Goal: Task Accomplishment & Management: Use online tool/utility

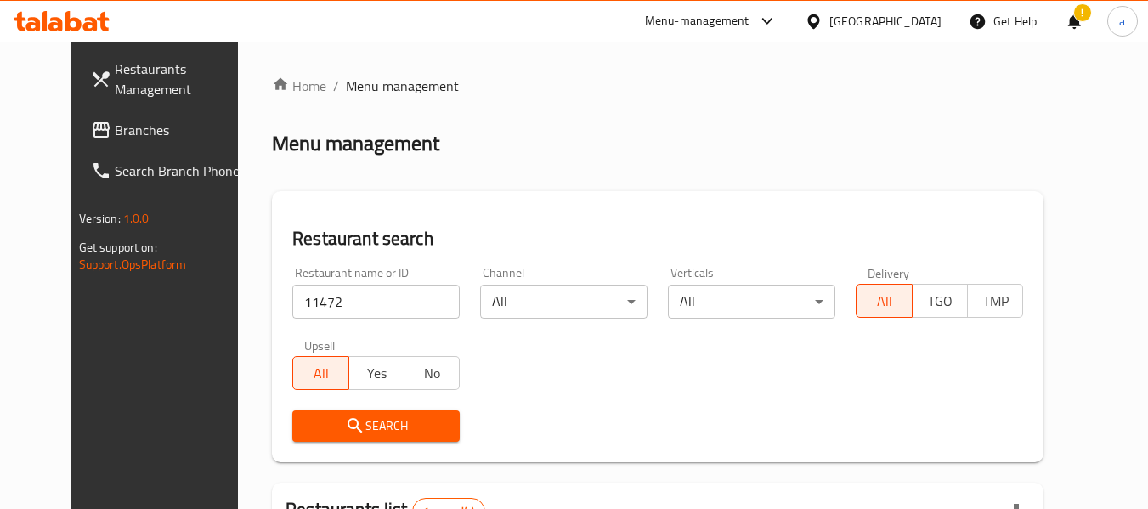
scroll to position [234, 0]
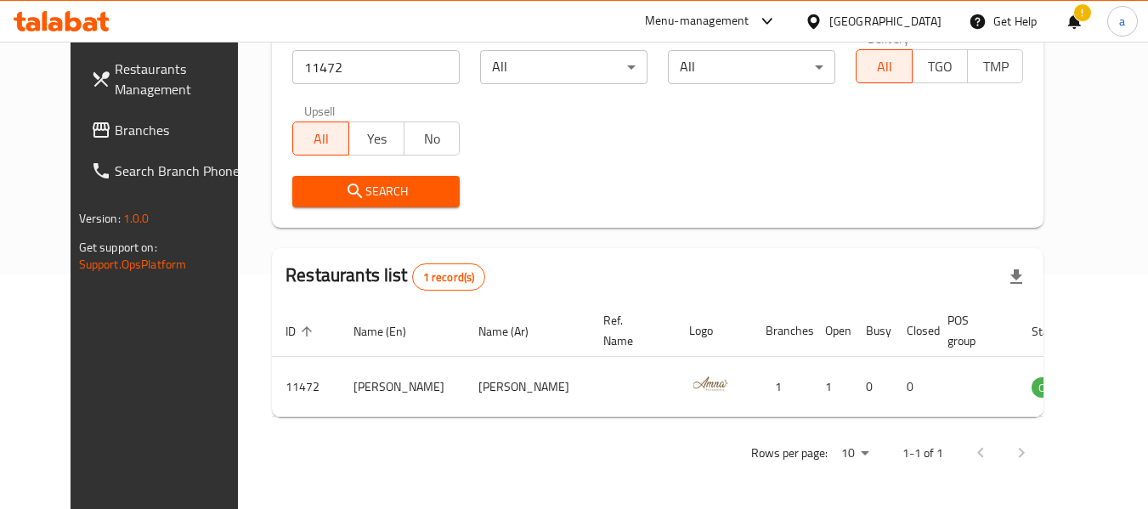
click at [900, 18] on div "[GEOGRAPHIC_DATA]" at bounding box center [885, 21] width 112 height 19
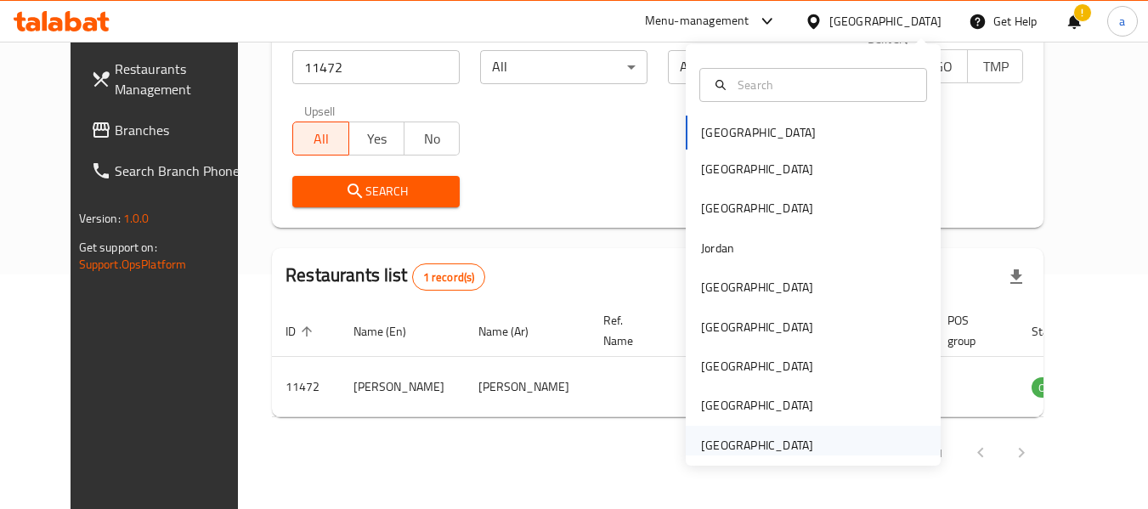
click at [759, 450] on div "[GEOGRAPHIC_DATA]" at bounding box center [757, 445] width 112 height 19
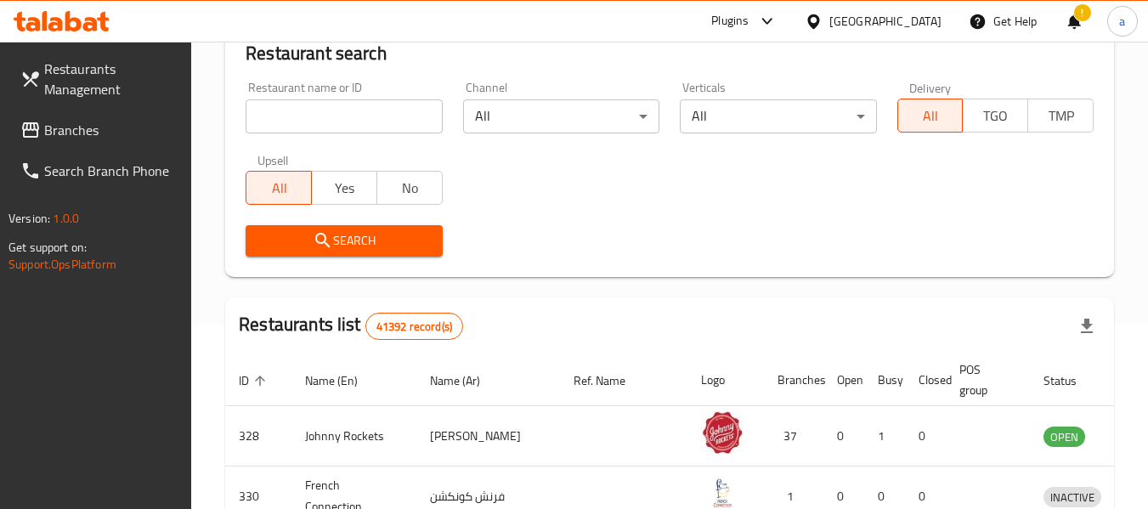
scroll to position [234, 0]
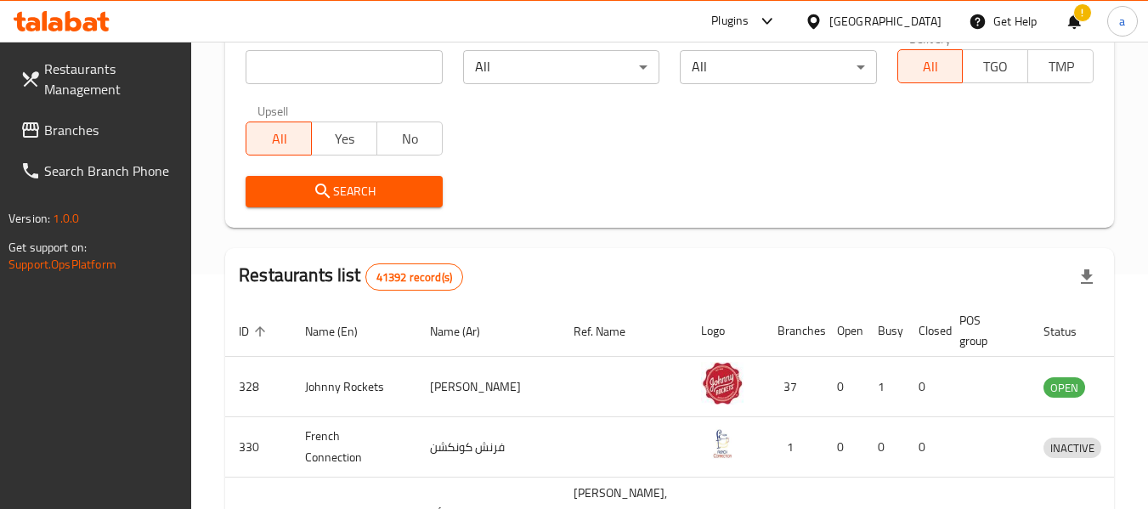
drag, startPoint x: 71, startPoint y: 129, endPoint x: 3, endPoint y: 110, distance: 71.3
click at [71, 129] on span "Branches" at bounding box center [111, 130] width 134 height 20
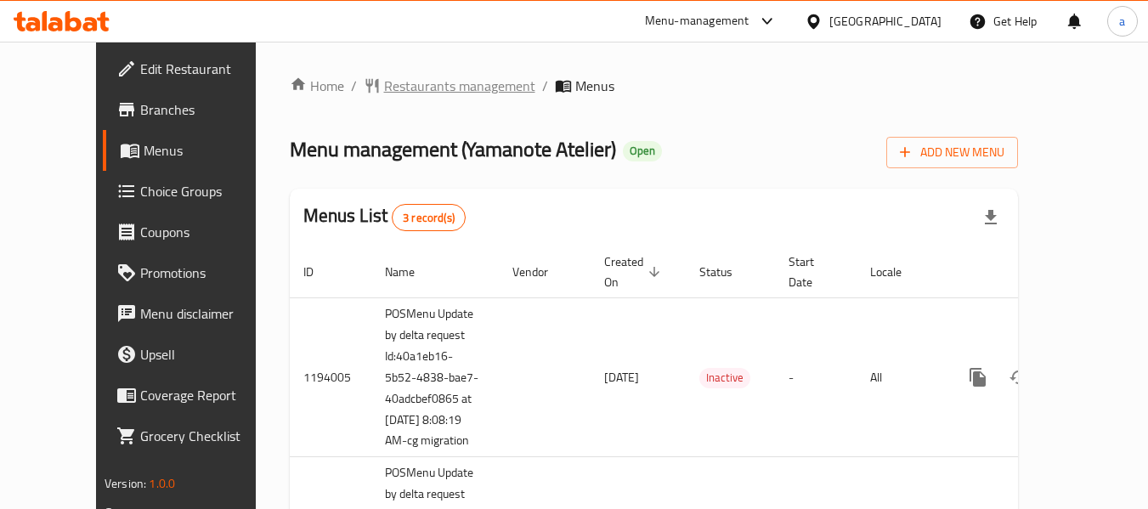
click at [384, 90] on span "Restaurants management" at bounding box center [459, 86] width 151 height 20
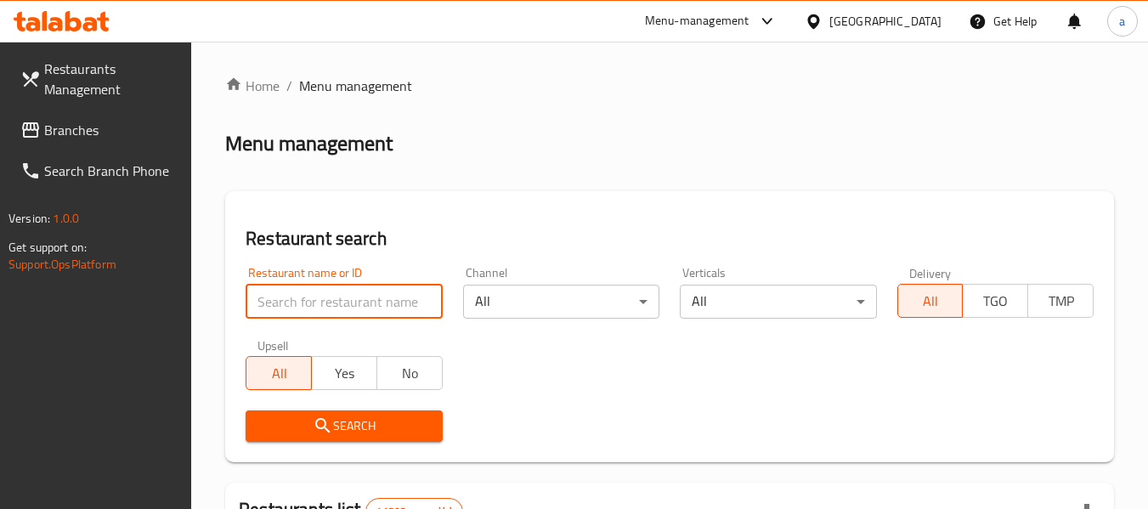
click at [411, 296] on input "search" at bounding box center [343, 302] width 196 height 34
paste input "14293"
type input "14293"
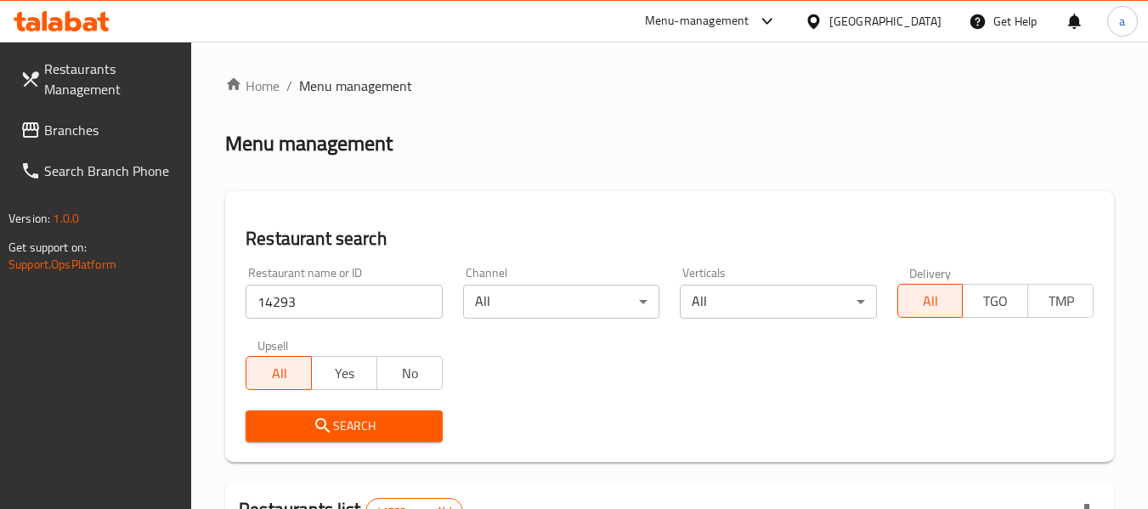
click at [403, 420] on span "Search" at bounding box center [343, 425] width 169 height 21
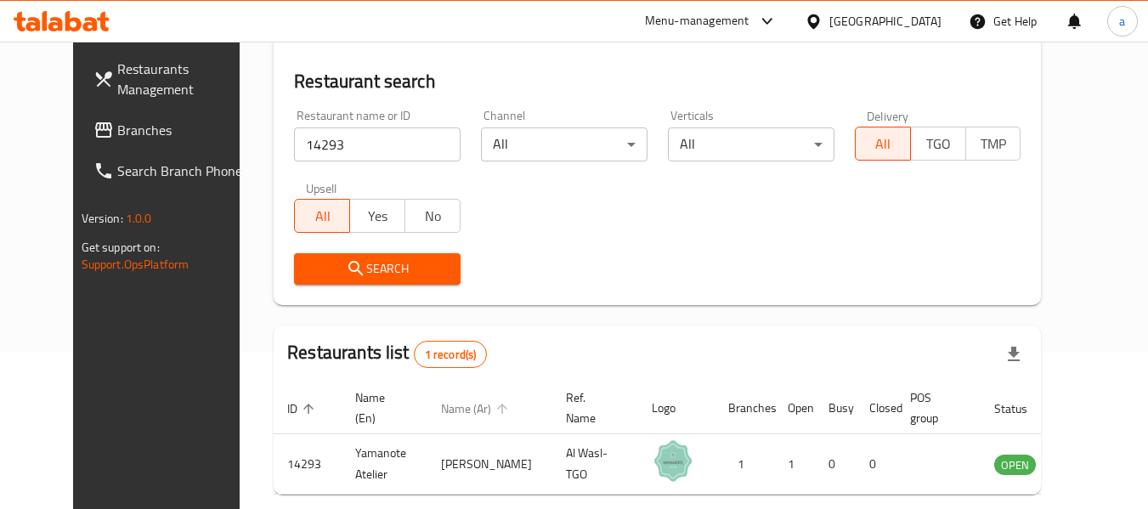
scroll to position [234, 0]
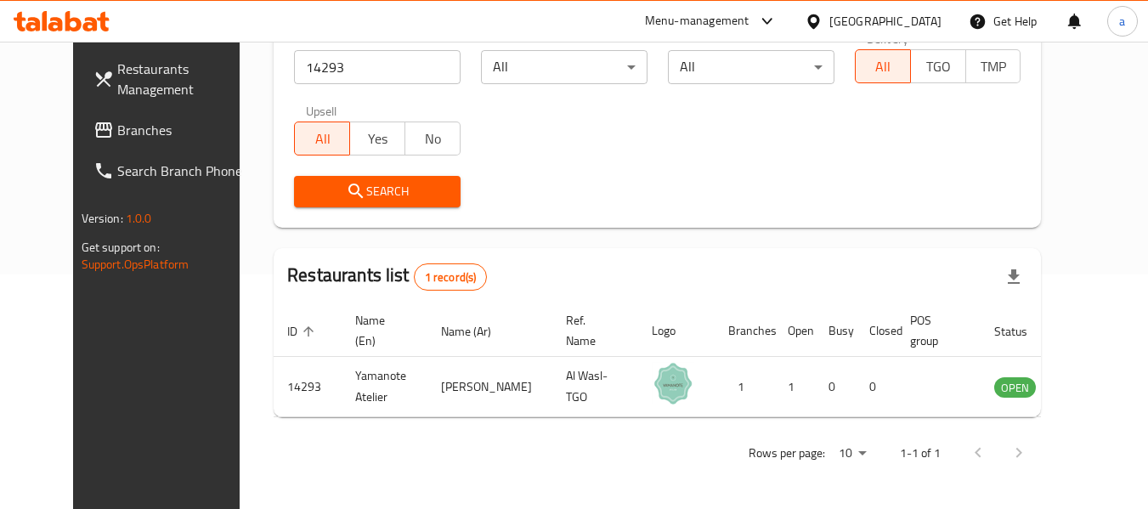
drag, startPoint x: 873, startPoint y: 20, endPoint x: 873, endPoint y: 29, distance: 9.3
click at [873, 20] on div "[GEOGRAPHIC_DATA]" at bounding box center [885, 21] width 112 height 19
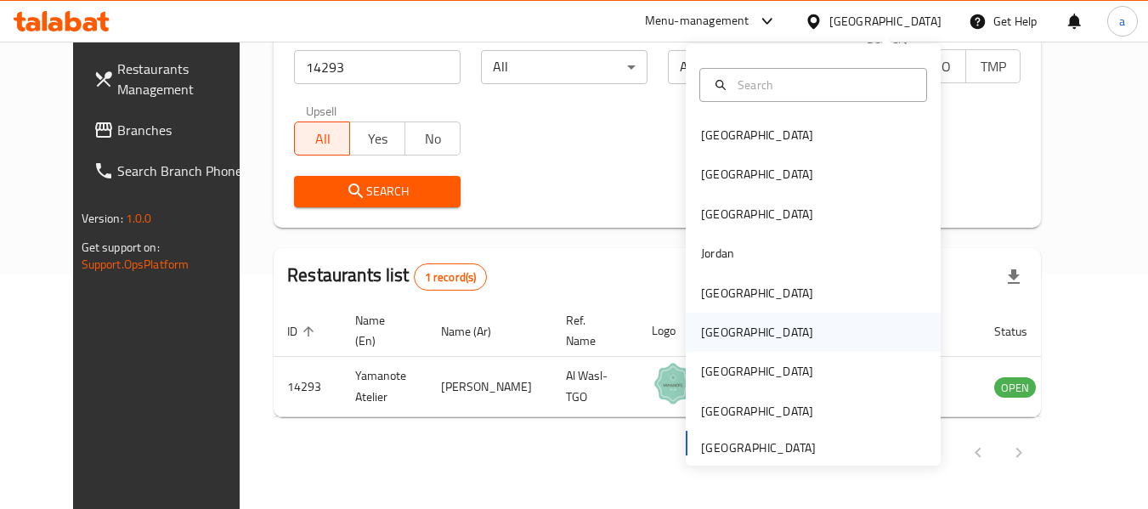
click at [745, 322] on div "[GEOGRAPHIC_DATA]" at bounding box center [813, 332] width 255 height 39
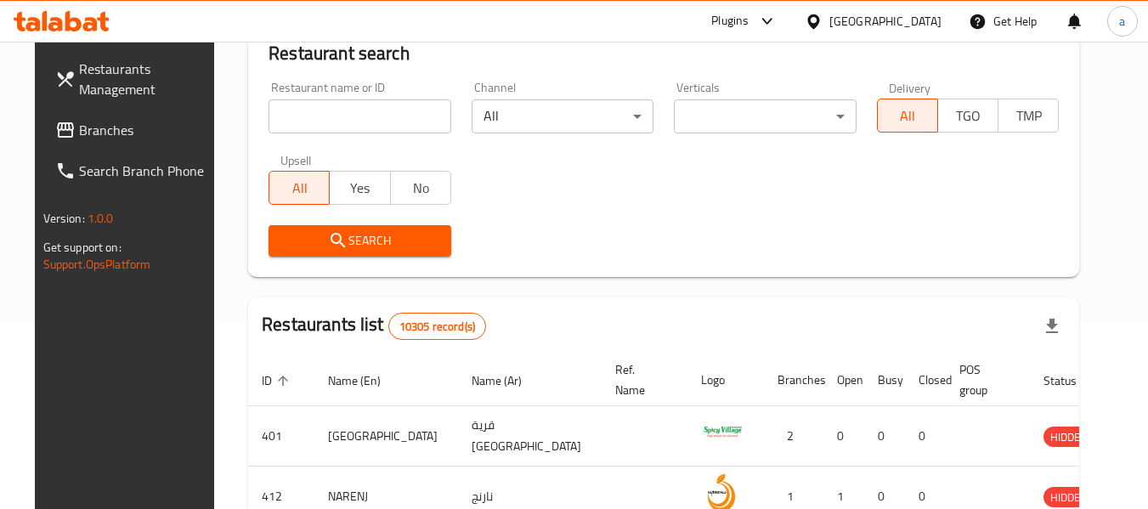
scroll to position [234, 0]
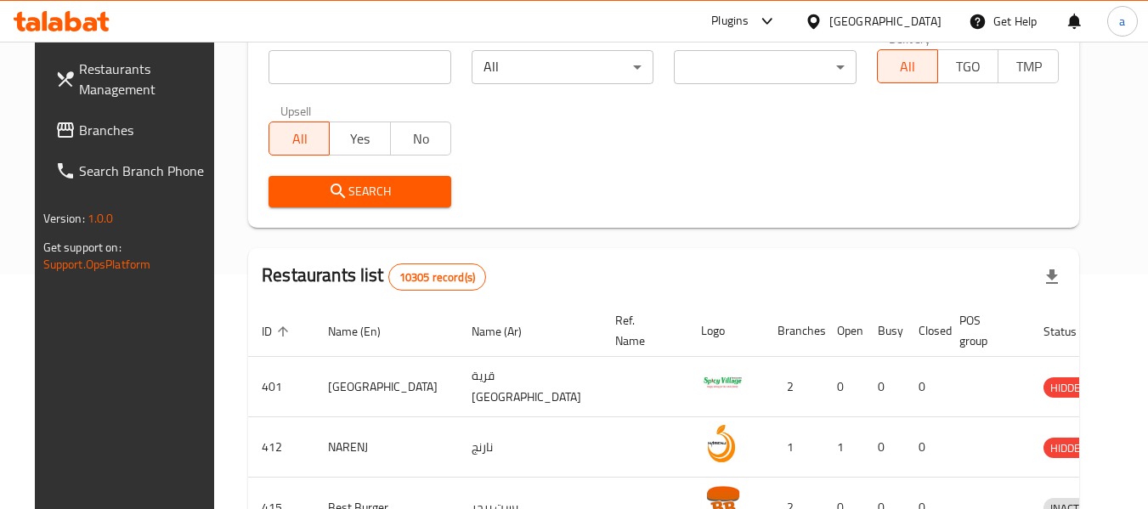
click at [79, 136] on span "Branches" at bounding box center [146, 130] width 134 height 20
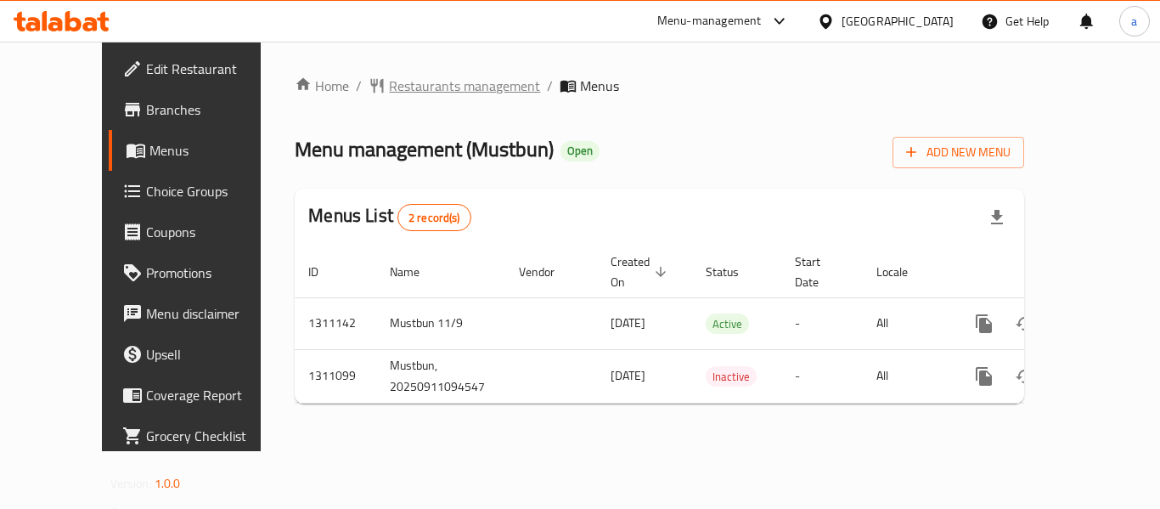
click at [404, 80] on span "Restaurants management" at bounding box center [464, 86] width 151 height 20
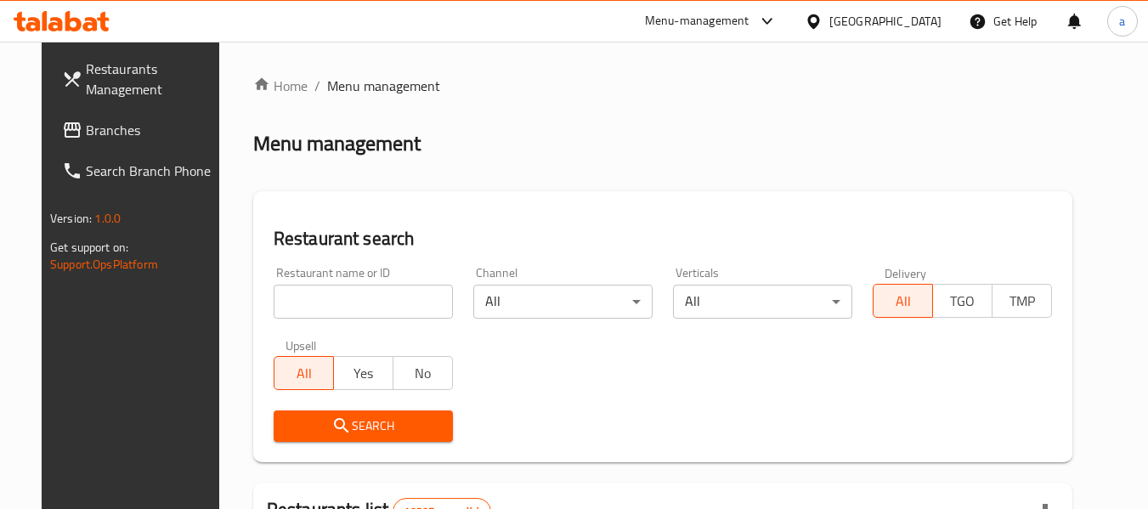
click at [330, 300] on input "search" at bounding box center [363, 302] width 179 height 34
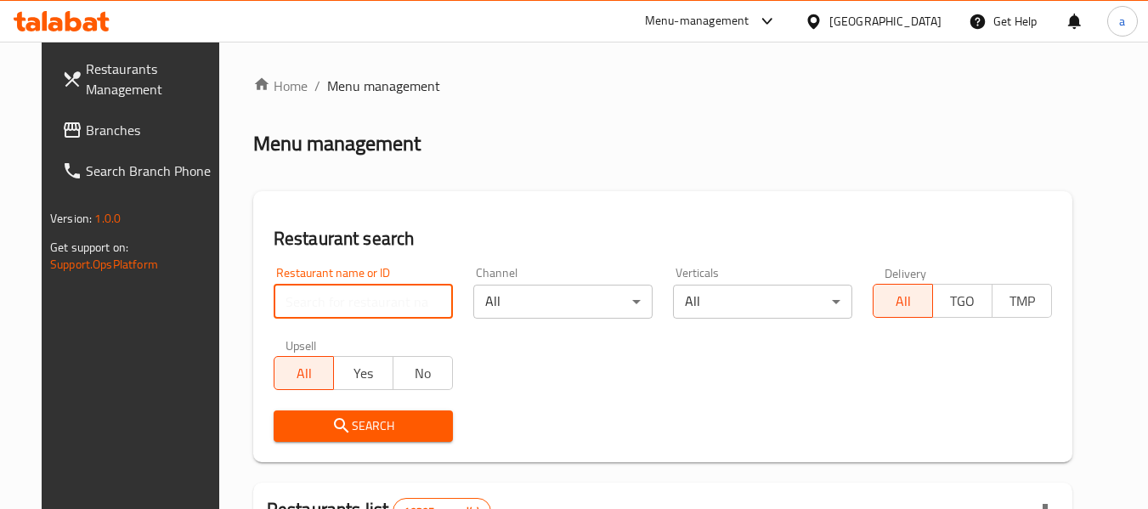
paste input "705725"
type input "705725"
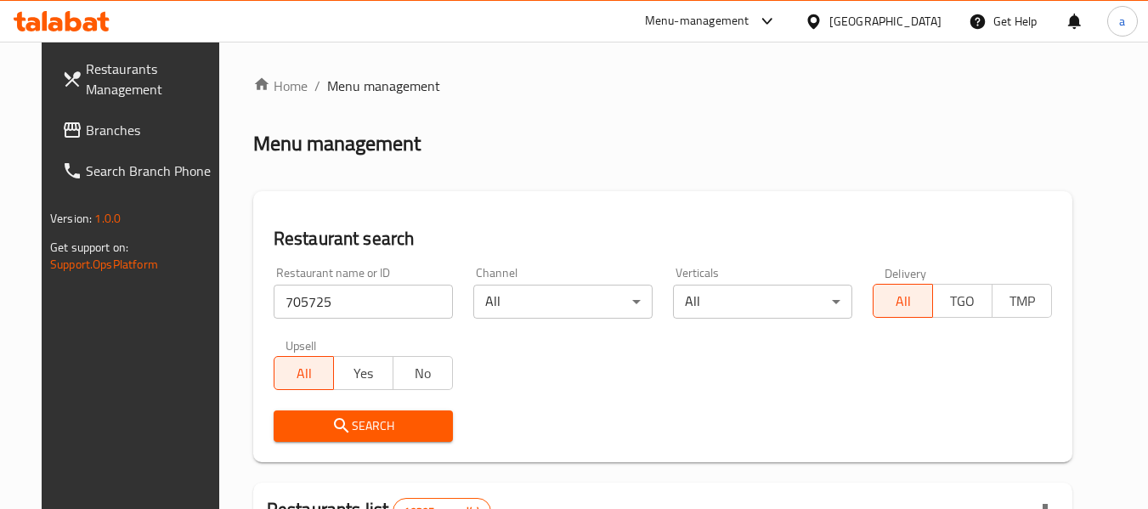
click at [358, 441] on button "Search" at bounding box center [363, 425] width 179 height 31
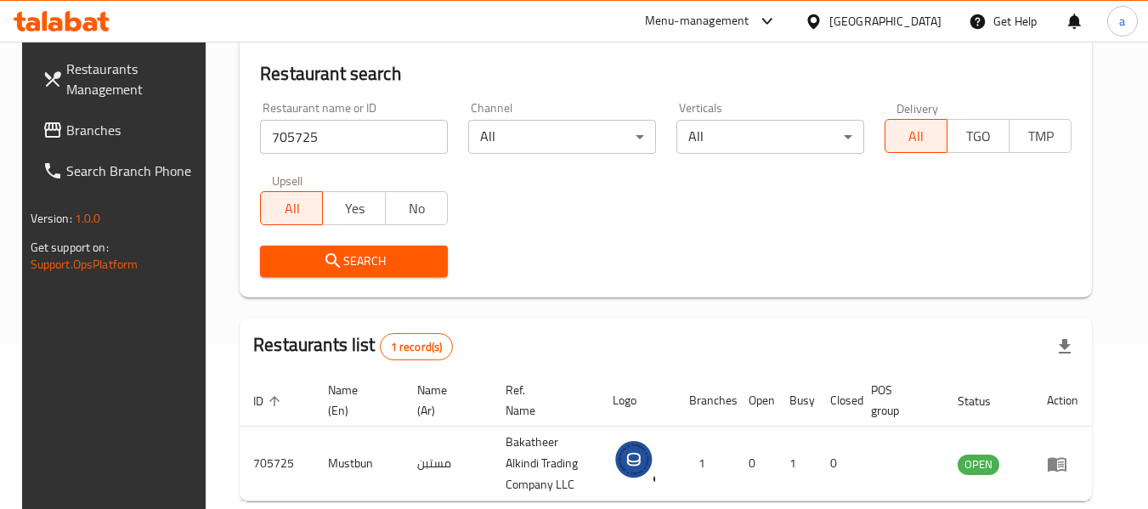
scroll to position [228, 0]
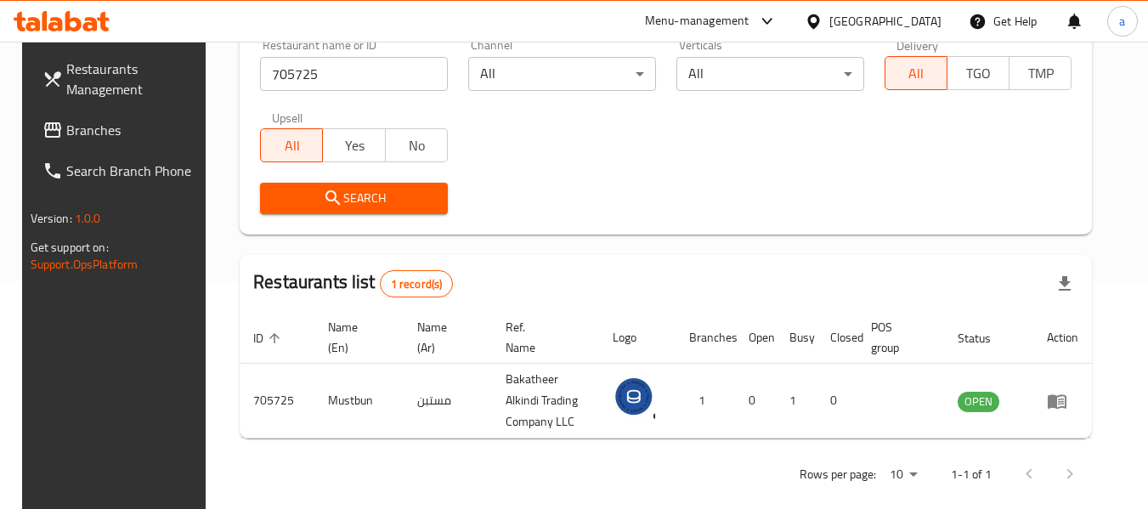
click at [923, 15] on div "[GEOGRAPHIC_DATA]" at bounding box center [885, 21] width 112 height 19
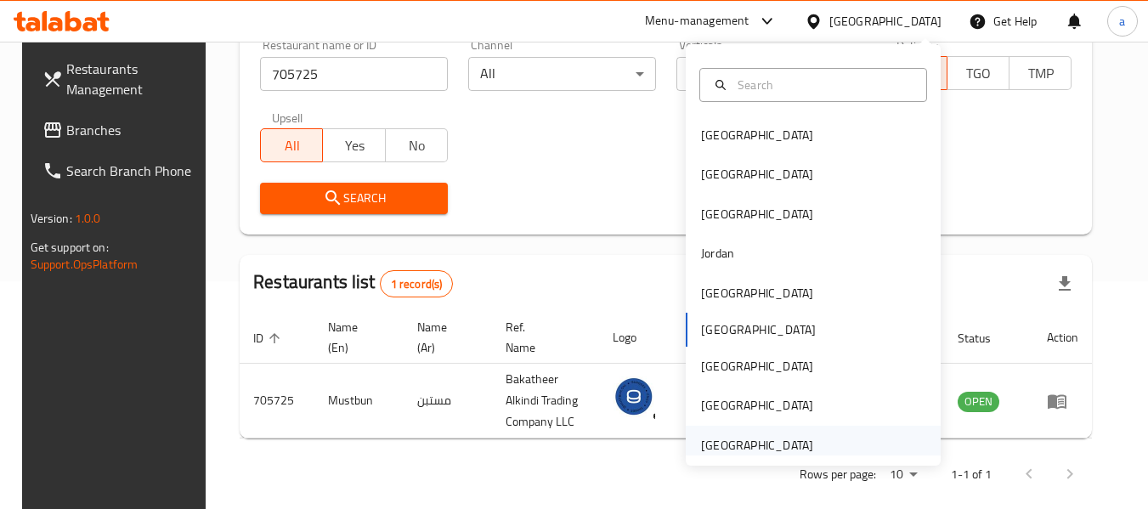
click at [736, 436] on div "[GEOGRAPHIC_DATA]" at bounding box center [757, 445] width 112 height 19
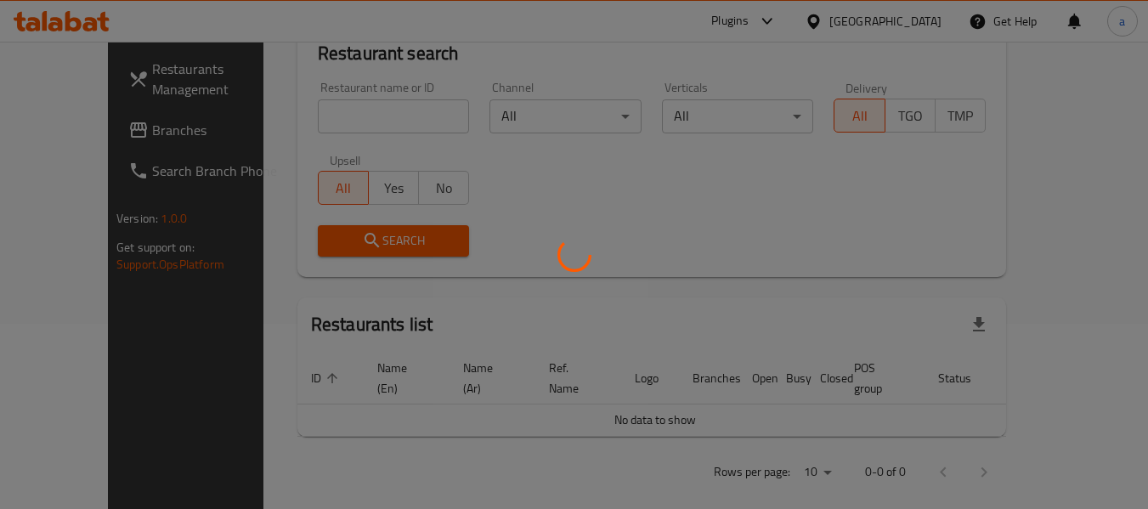
scroll to position [228, 0]
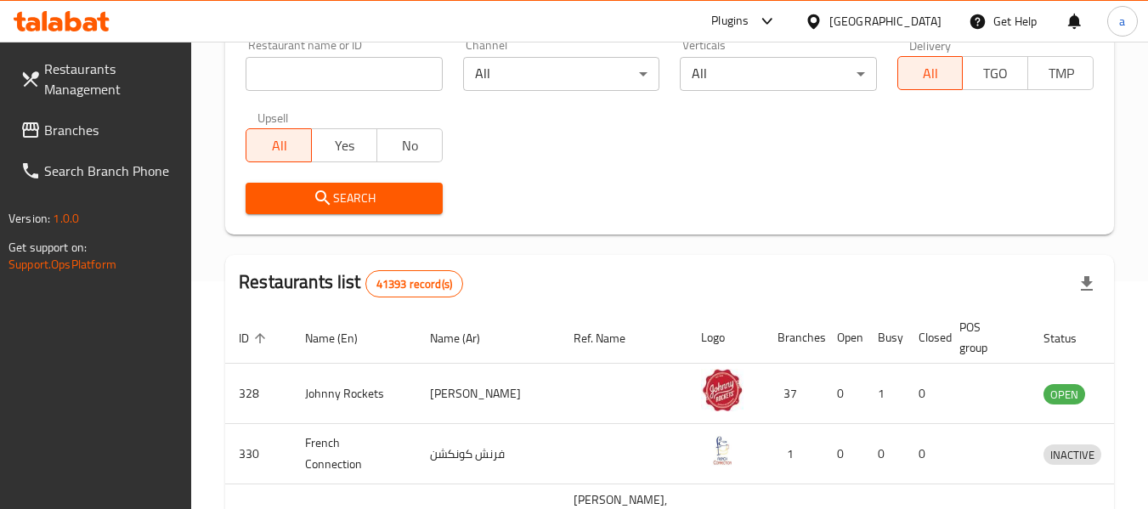
click at [54, 110] on link "Branches" at bounding box center [99, 130] width 185 height 41
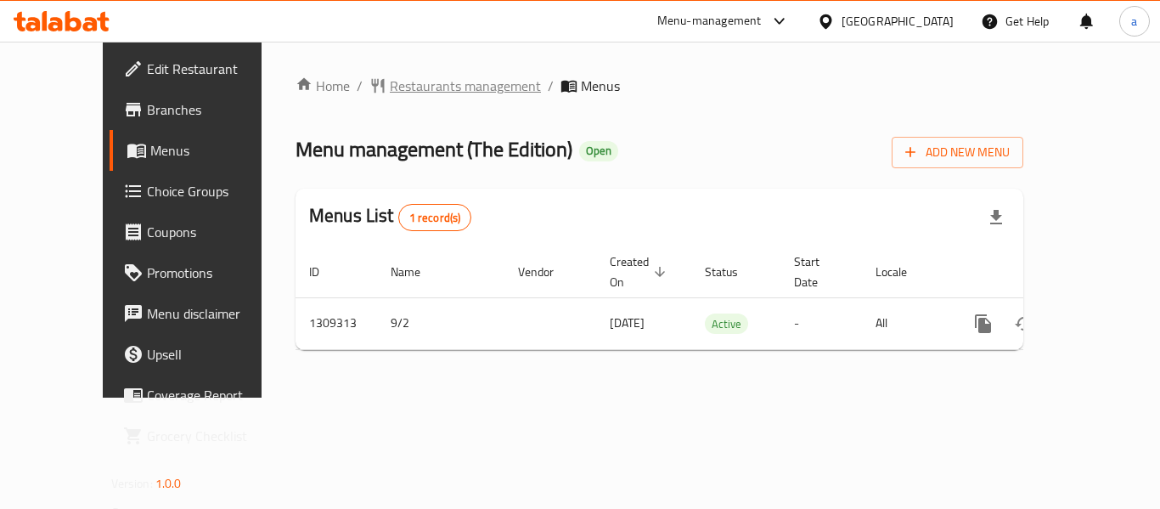
click at [390, 84] on span "Restaurants management" at bounding box center [465, 86] width 151 height 20
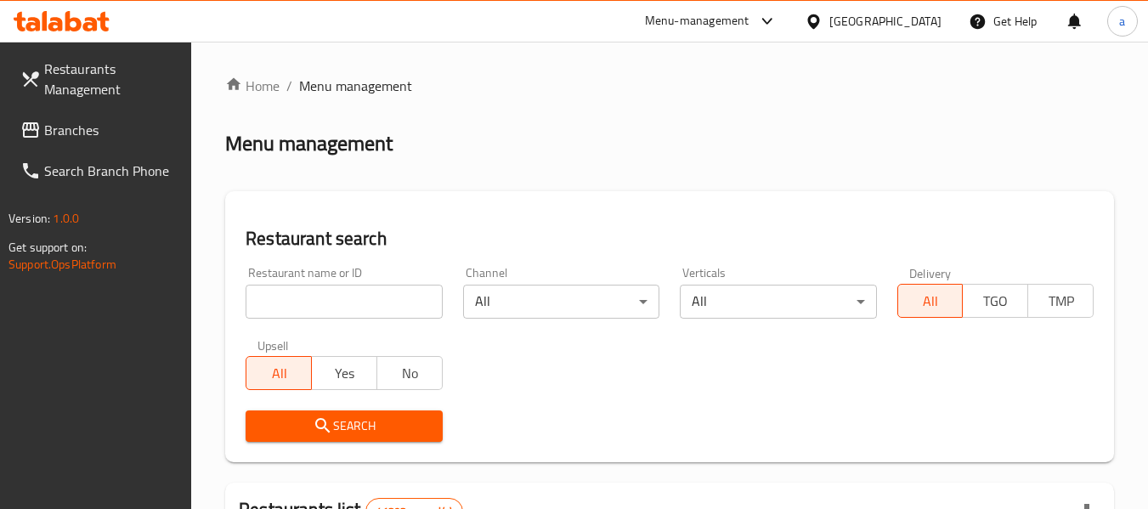
click at [319, 302] on input "search" at bounding box center [343, 302] width 196 height 34
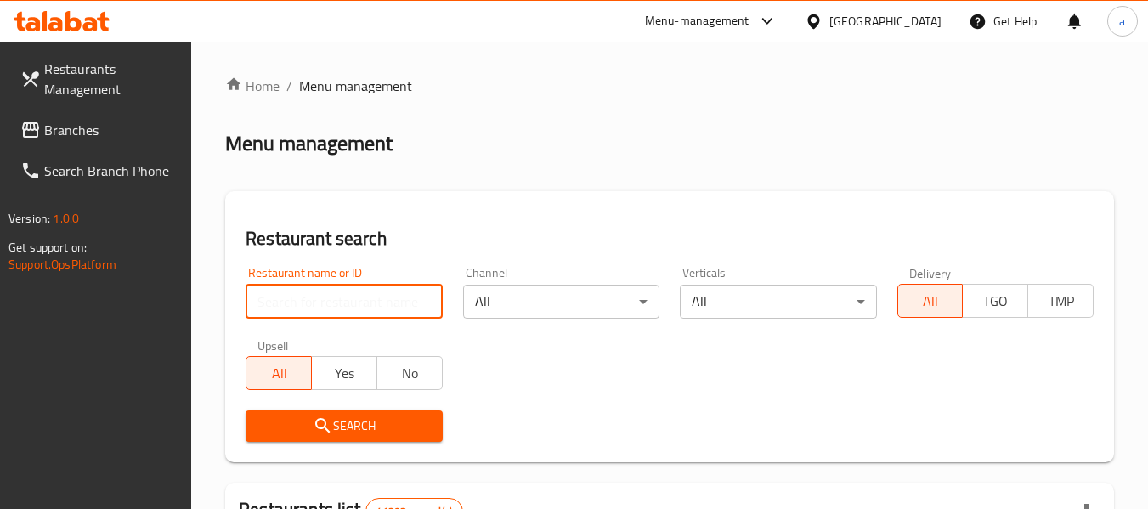
paste input "705197"
type input "705197"
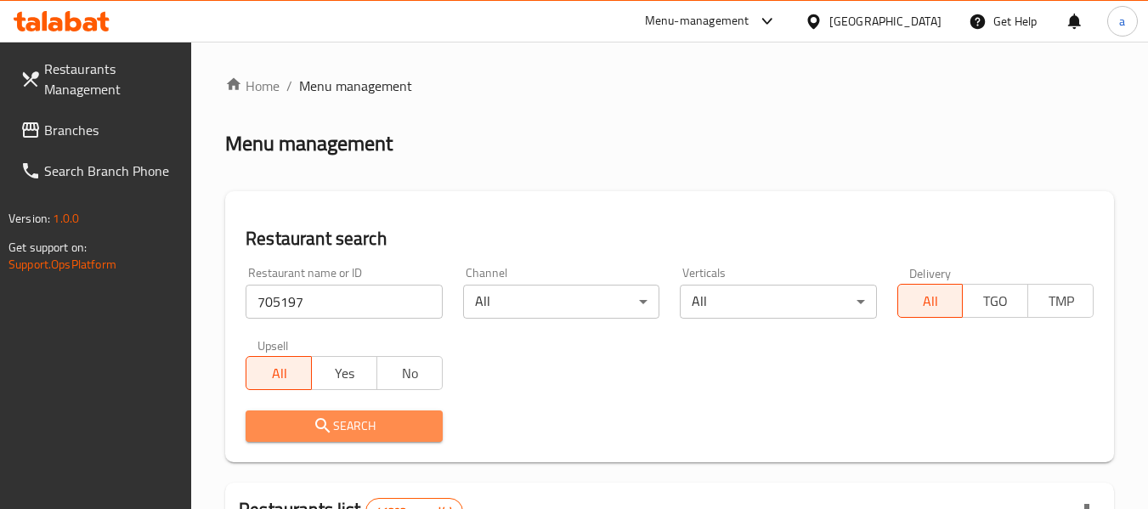
click at [360, 422] on span "Search" at bounding box center [343, 425] width 169 height 21
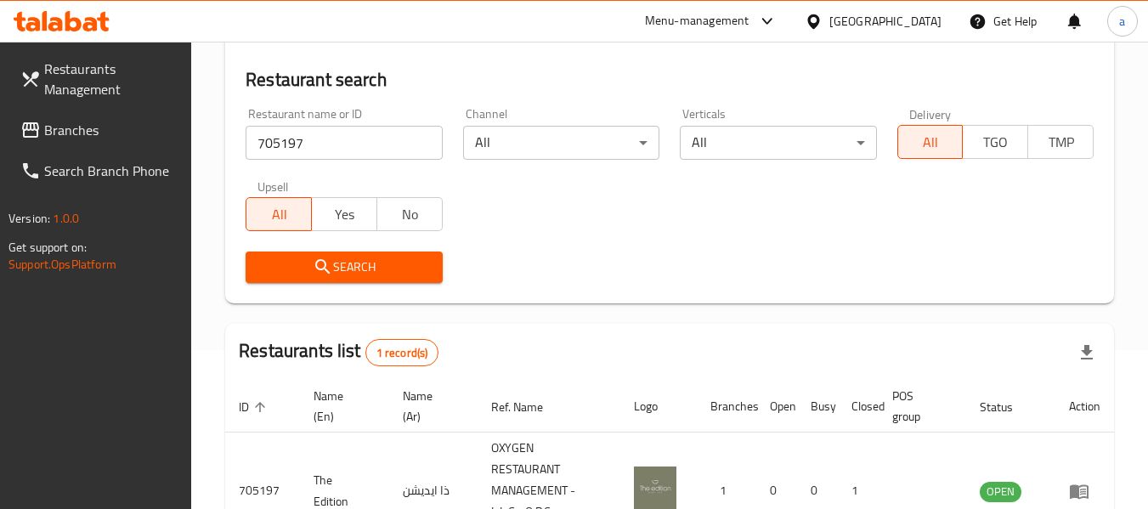
scroll to position [249, 0]
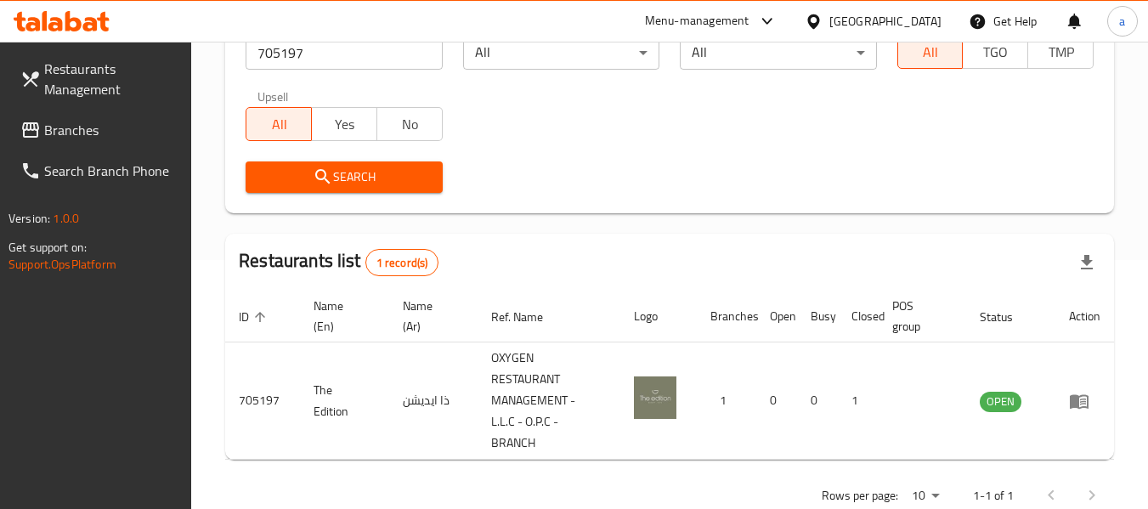
click at [98, 119] on link "Branches" at bounding box center [99, 130] width 185 height 41
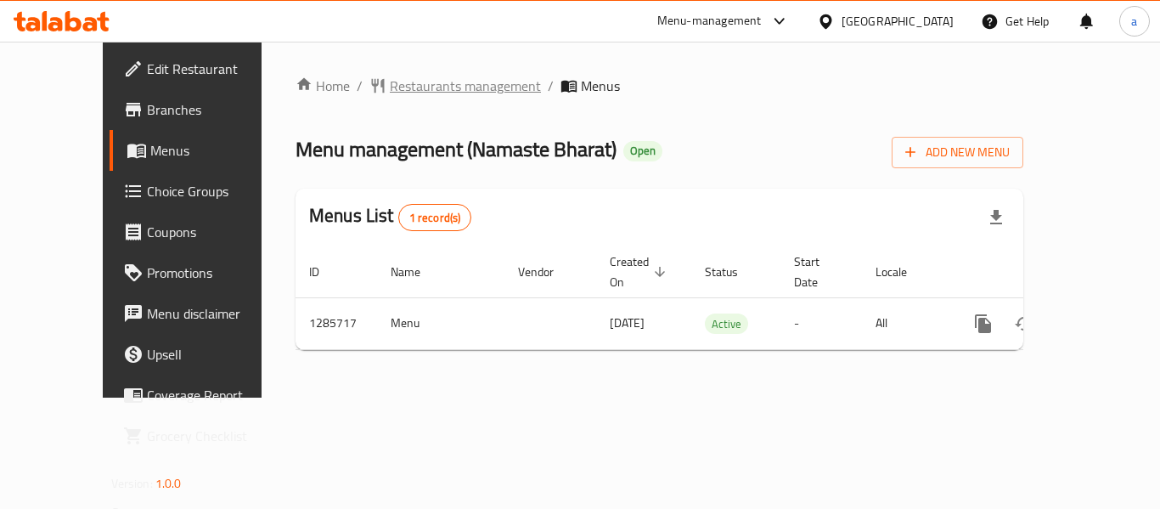
click at [390, 78] on span "Restaurants management" at bounding box center [465, 86] width 151 height 20
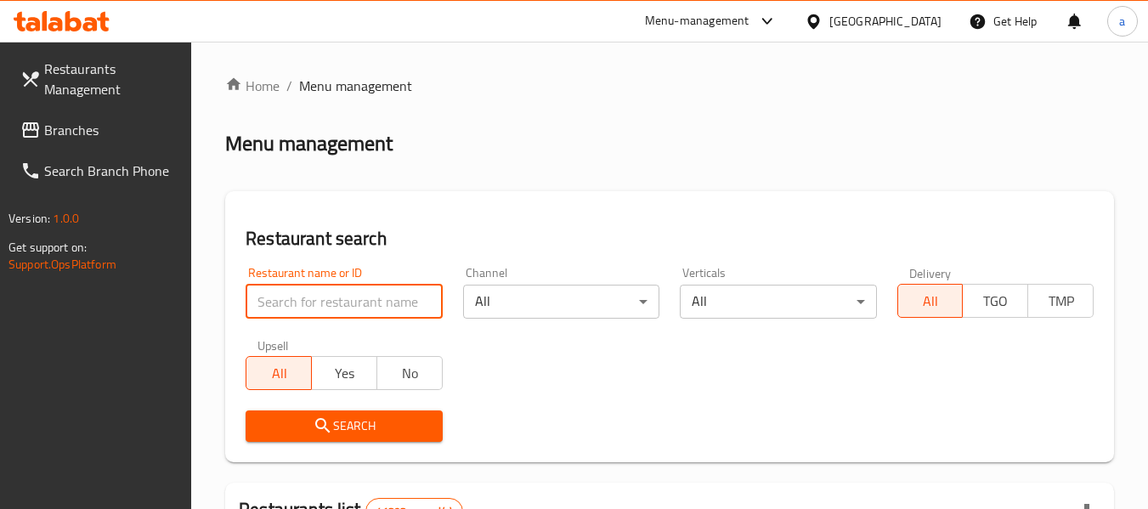
click at [364, 297] on input "search" at bounding box center [343, 302] width 196 height 34
paste input "696058"
type input "696058"
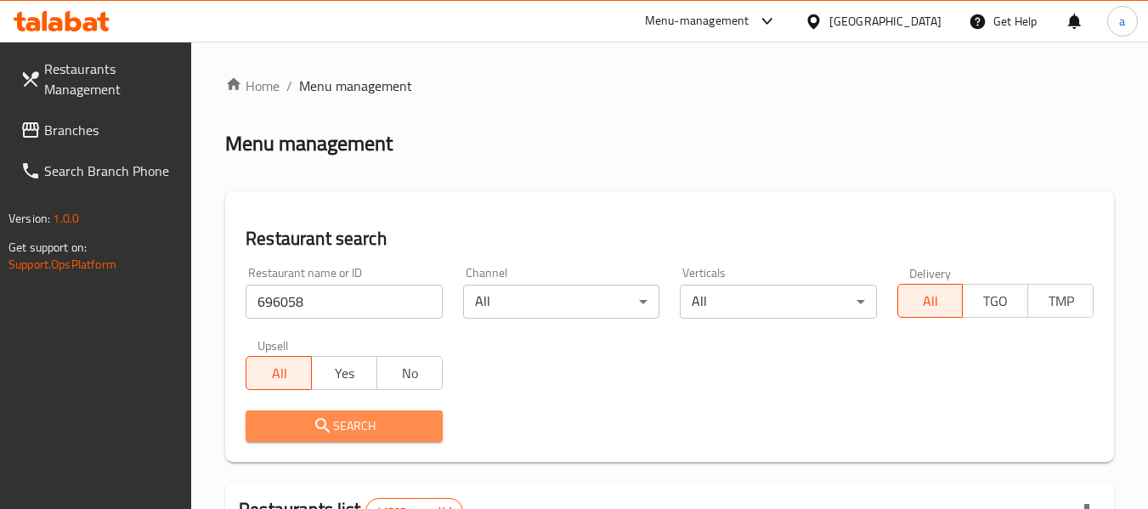
click at [406, 420] on span "Search" at bounding box center [343, 425] width 169 height 21
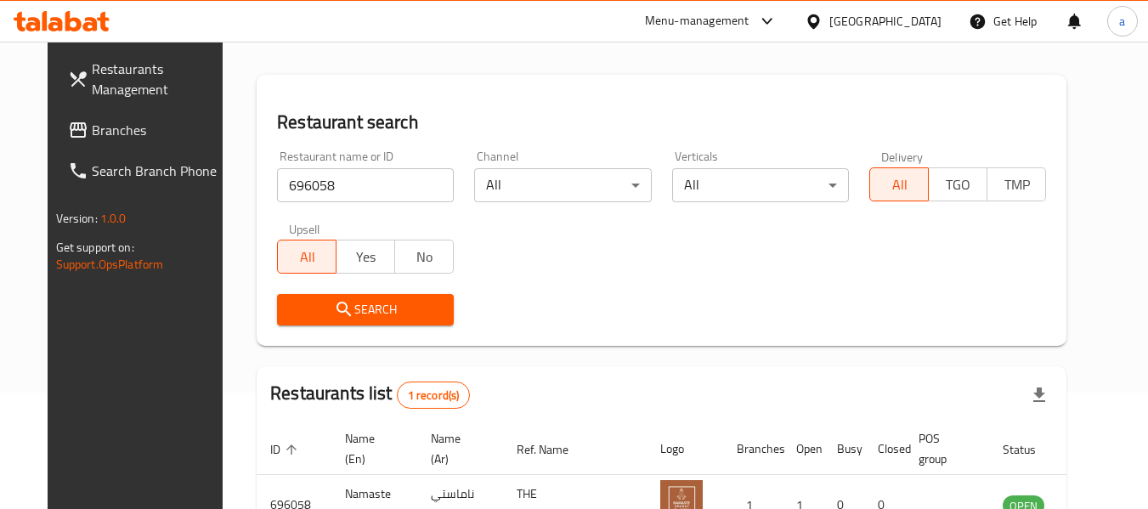
scroll to position [228, 0]
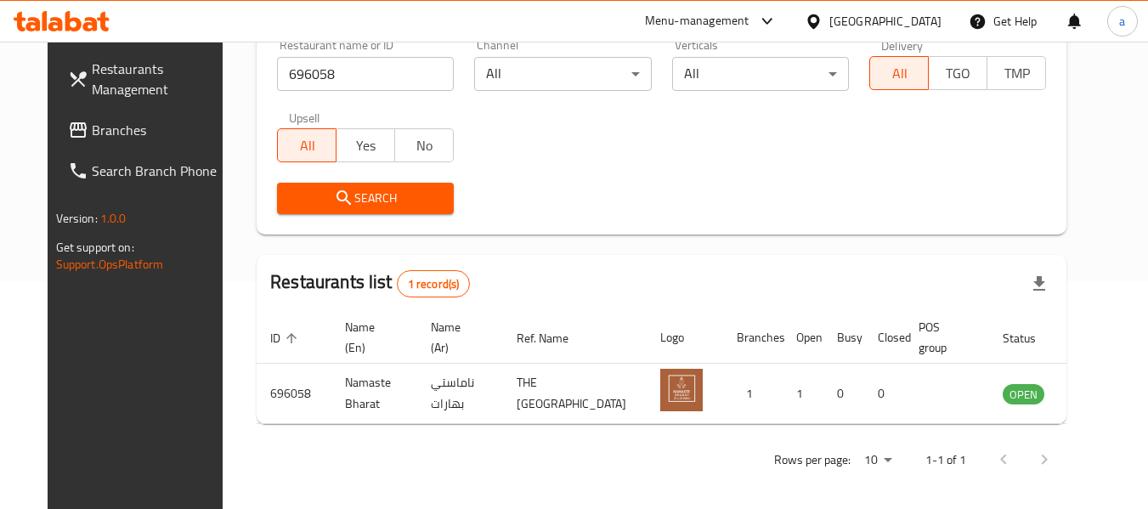
click at [855, 25] on div "[GEOGRAPHIC_DATA]" at bounding box center [885, 21] width 112 height 19
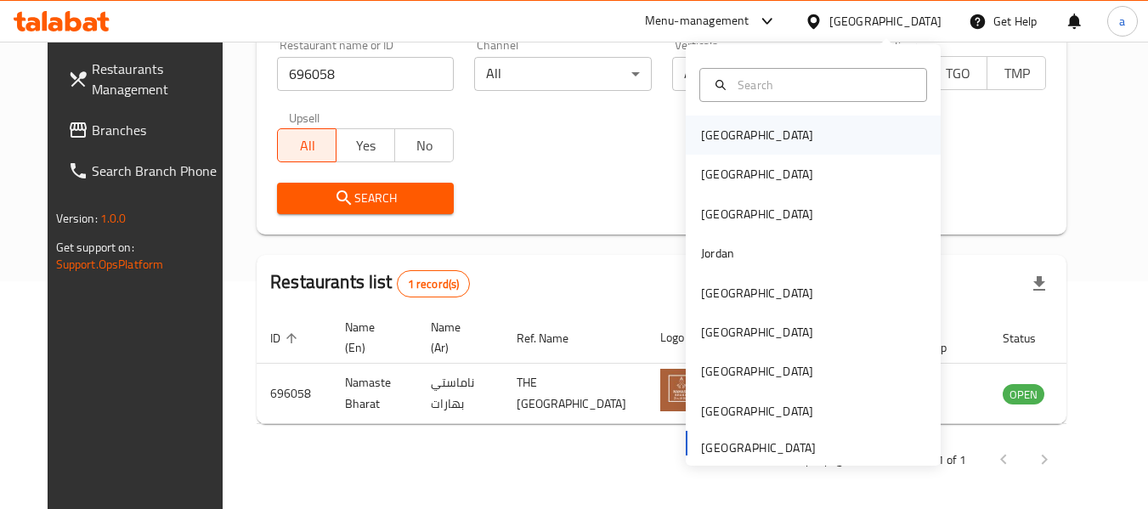
click at [803, 133] on div "Bahrain" at bounding box center [813, 135] width 255 height 39
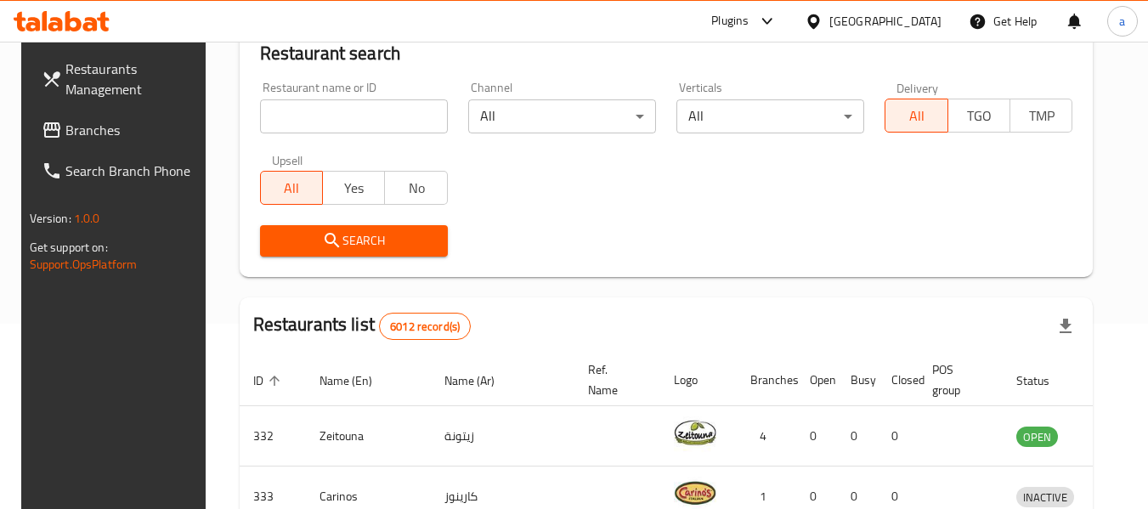
scroll to position [228, 0]
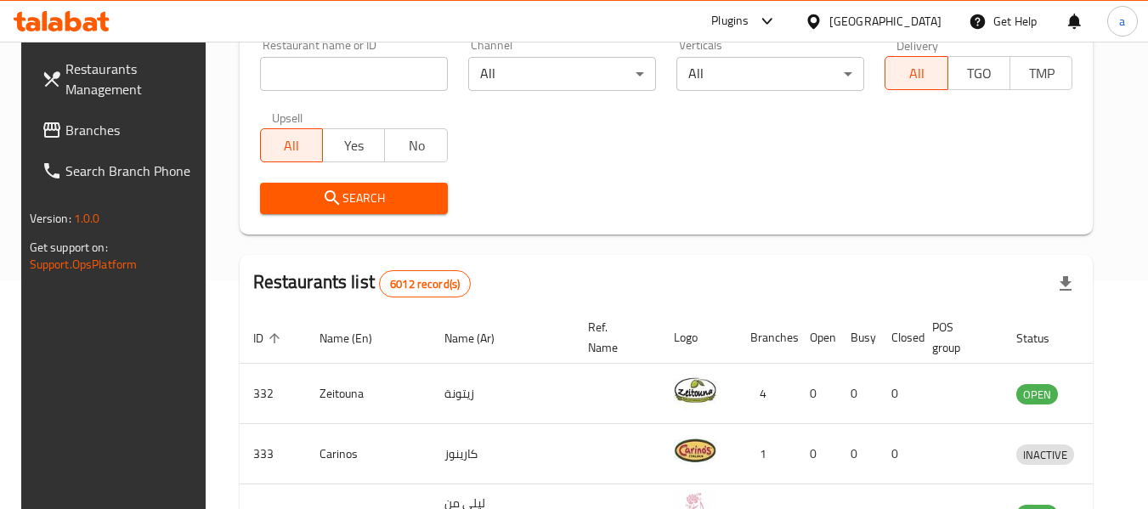
click at [100, 133] on span "Branches" at bounding box center [132, 130] width 134 height 20
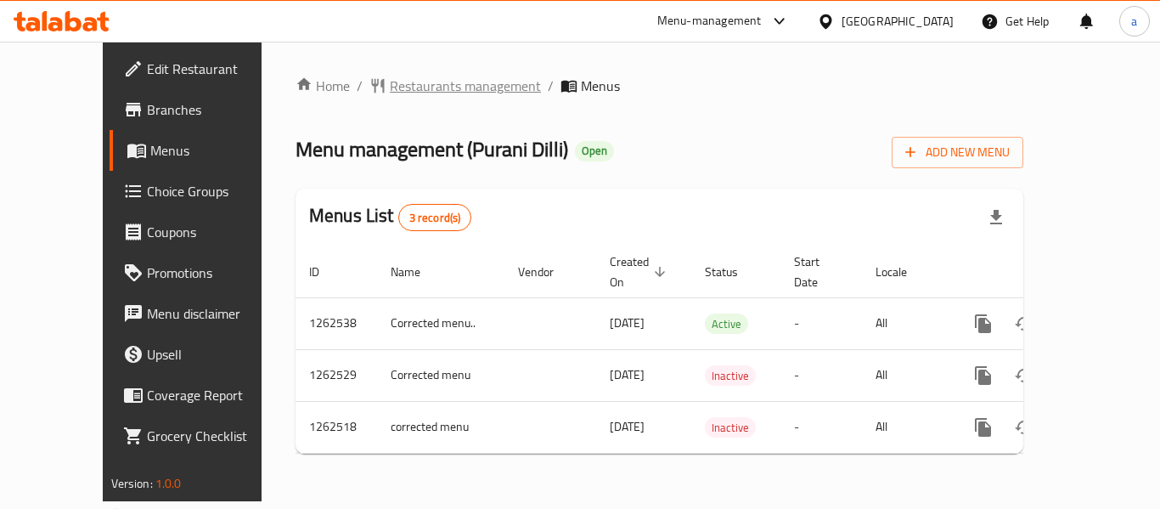
click at [423, 85] on span "Restaurants management" at bounding box center [465, 86] width 151 height 20
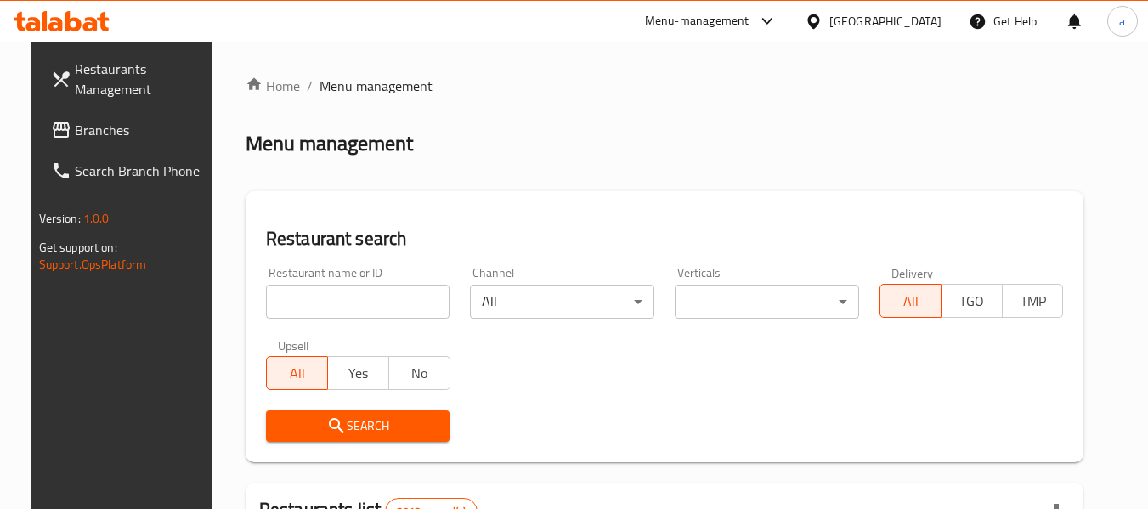
click at [386, 300] on input "search" at bounding box center [358, 302] width 184 height 34
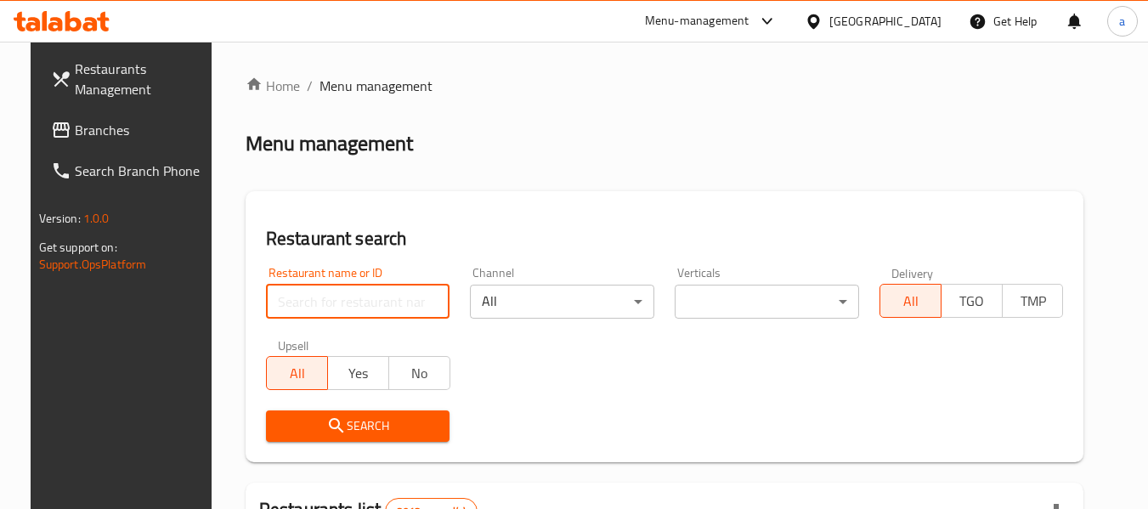
paste input "685561"
type input "685561"
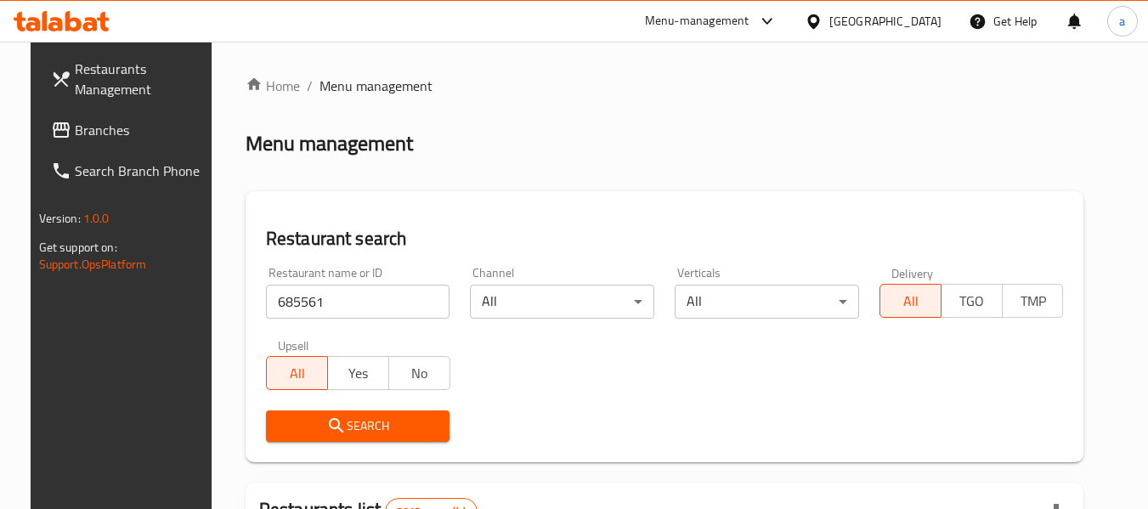
click at [398, 425] on span "Search" at bounding box center [357, 425] width 157 height 21
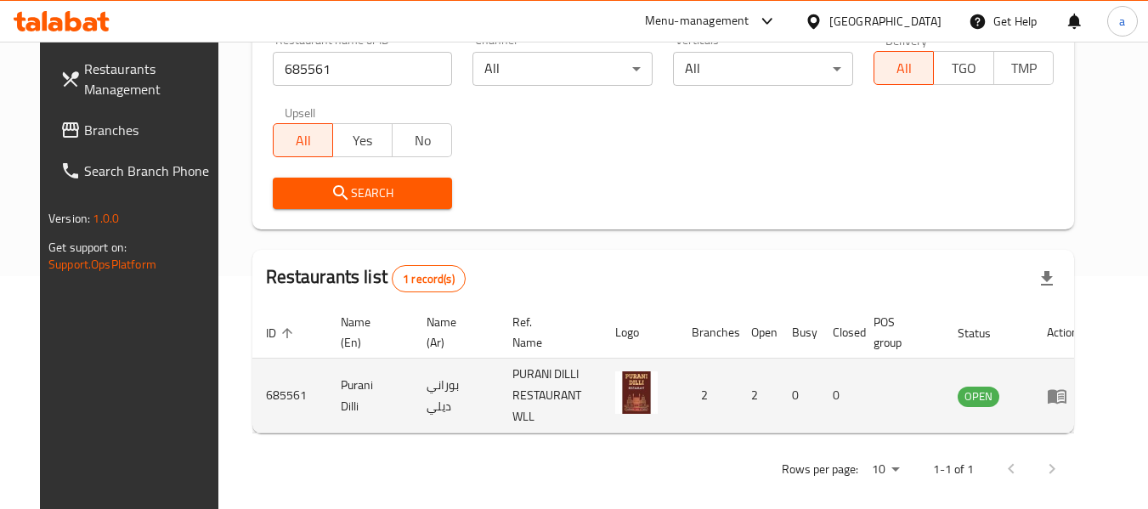
scroll to position [234, 0]
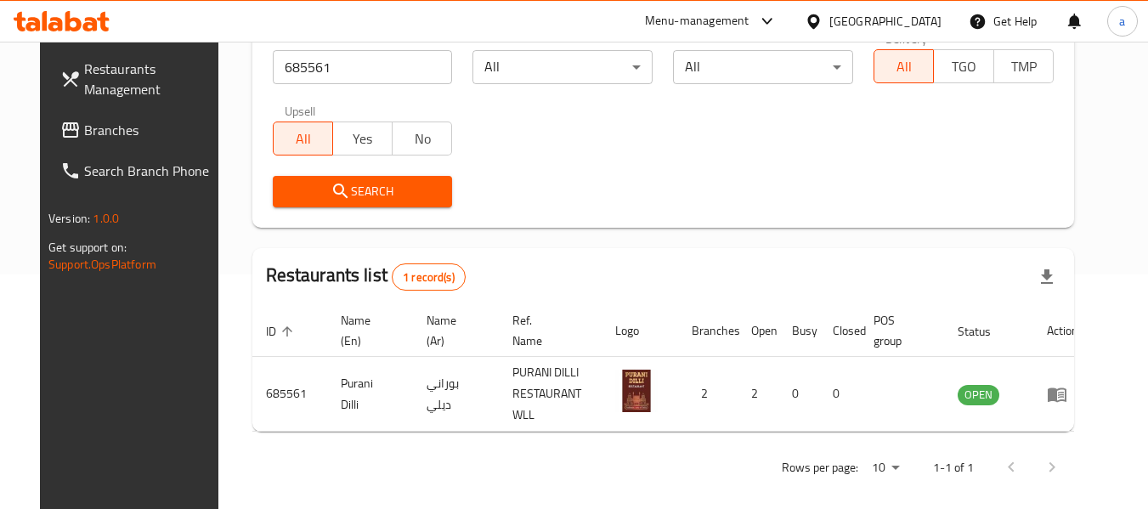
click at [913, 21] on div "Bahrain" at bounding box center [885, 21] width 112 height 19
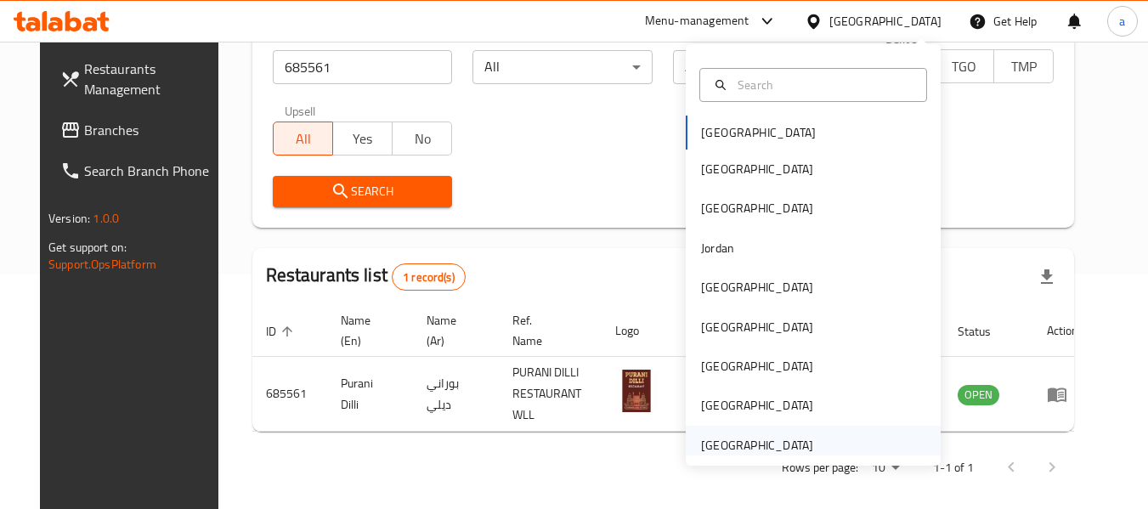
click at [763, 449] on div "[GEOGRAPHIC_DATA]" at bounding box center [757, 445] width 112 height 19
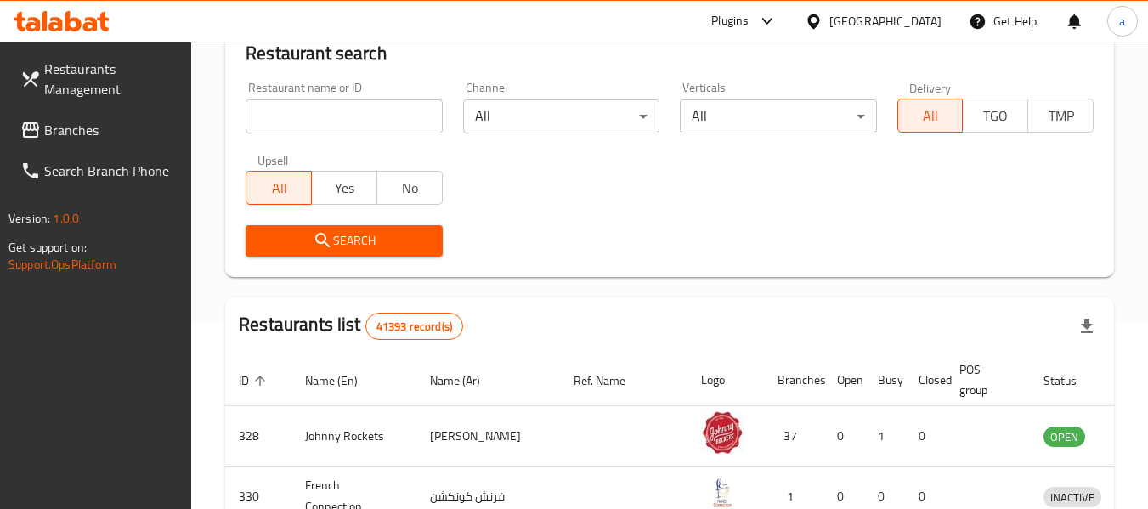
scroll to position [234, 0]
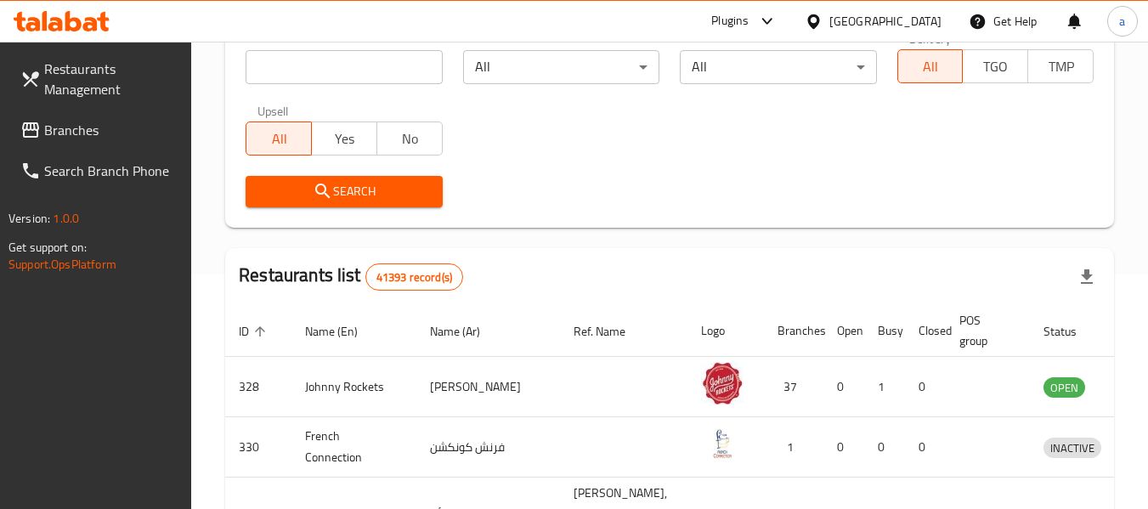
click at [61, 131] on span "Branches" at bounding box center [111, 130] width 134 height 20
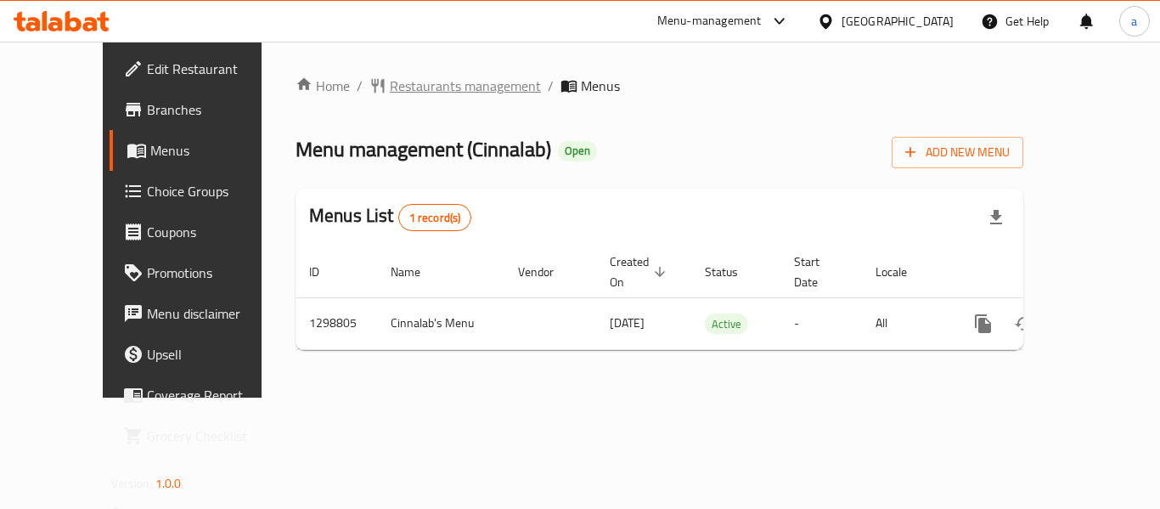
click at [424, 87] on span "Restaurants management" at bounding box center [465, 86] width 151 height 20
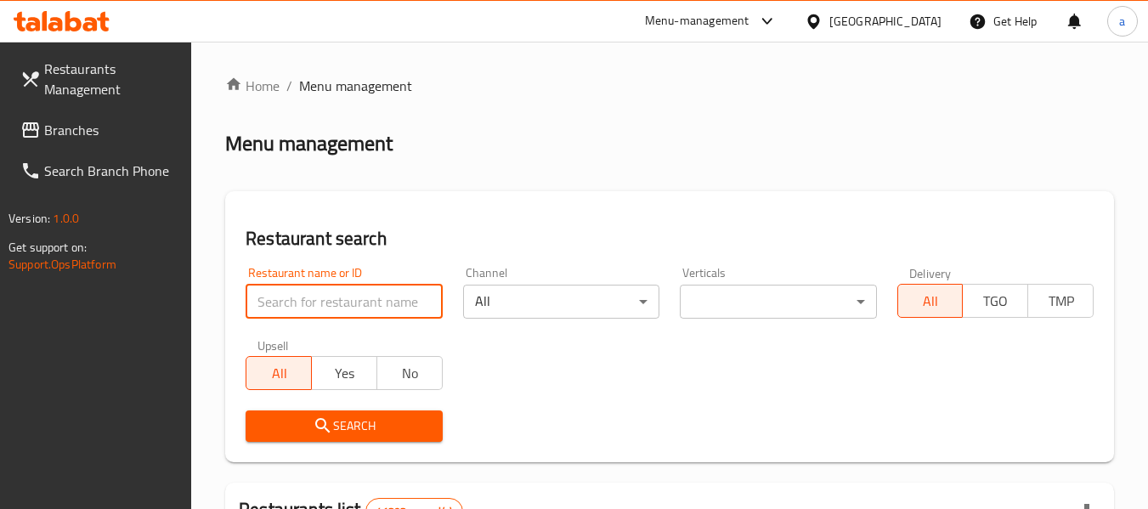
click at [334, 303] on input "search" at bounding box center [343, 302] width 196 height 34
paste input "701106"
type input "701106"
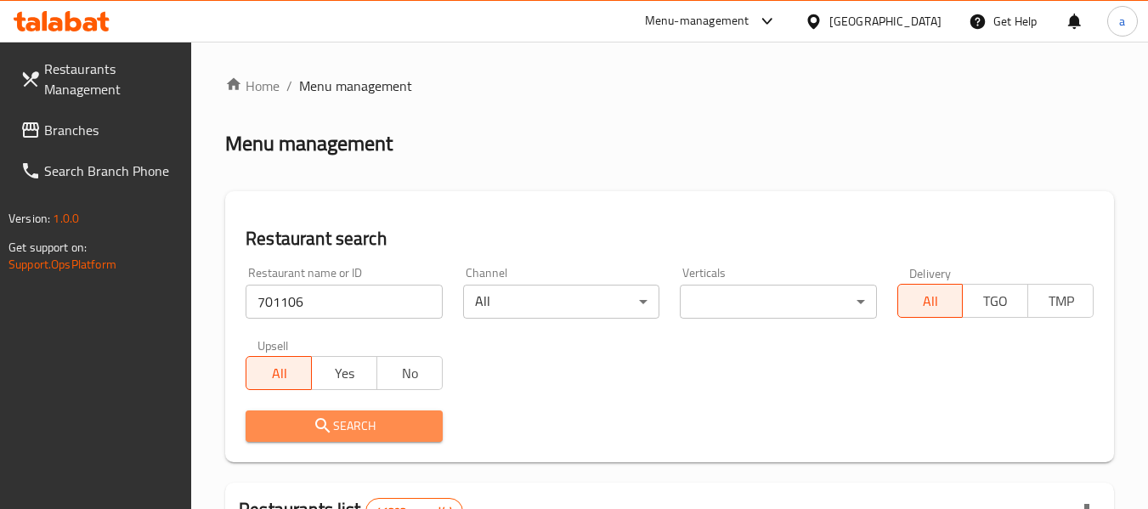
click at [395, 425] on span "Search" at bounding box center [343, 425] width 169 height 21
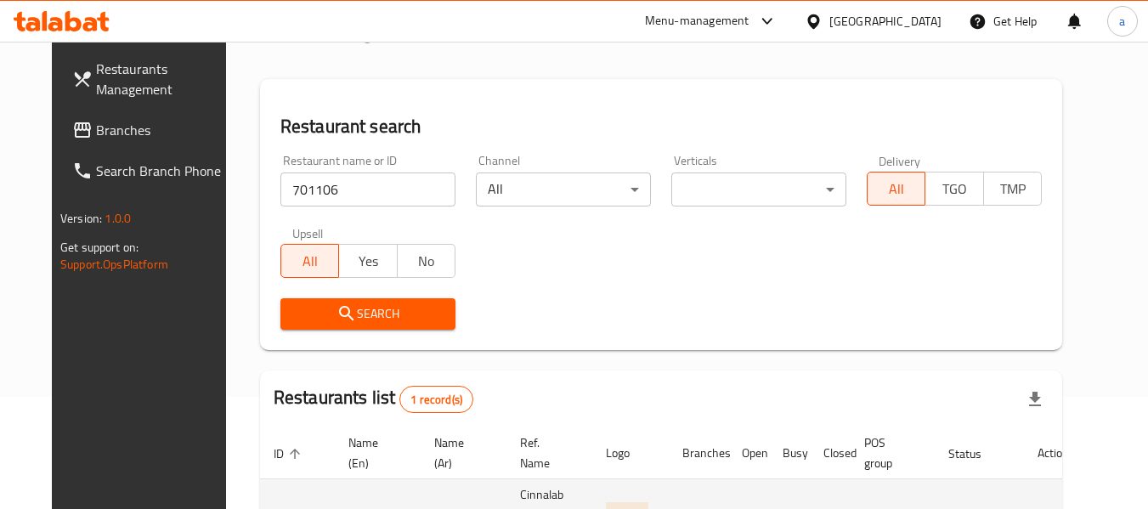
scroll to position [228, 0]
